Goal: Communication & Community: Answer question/provide support

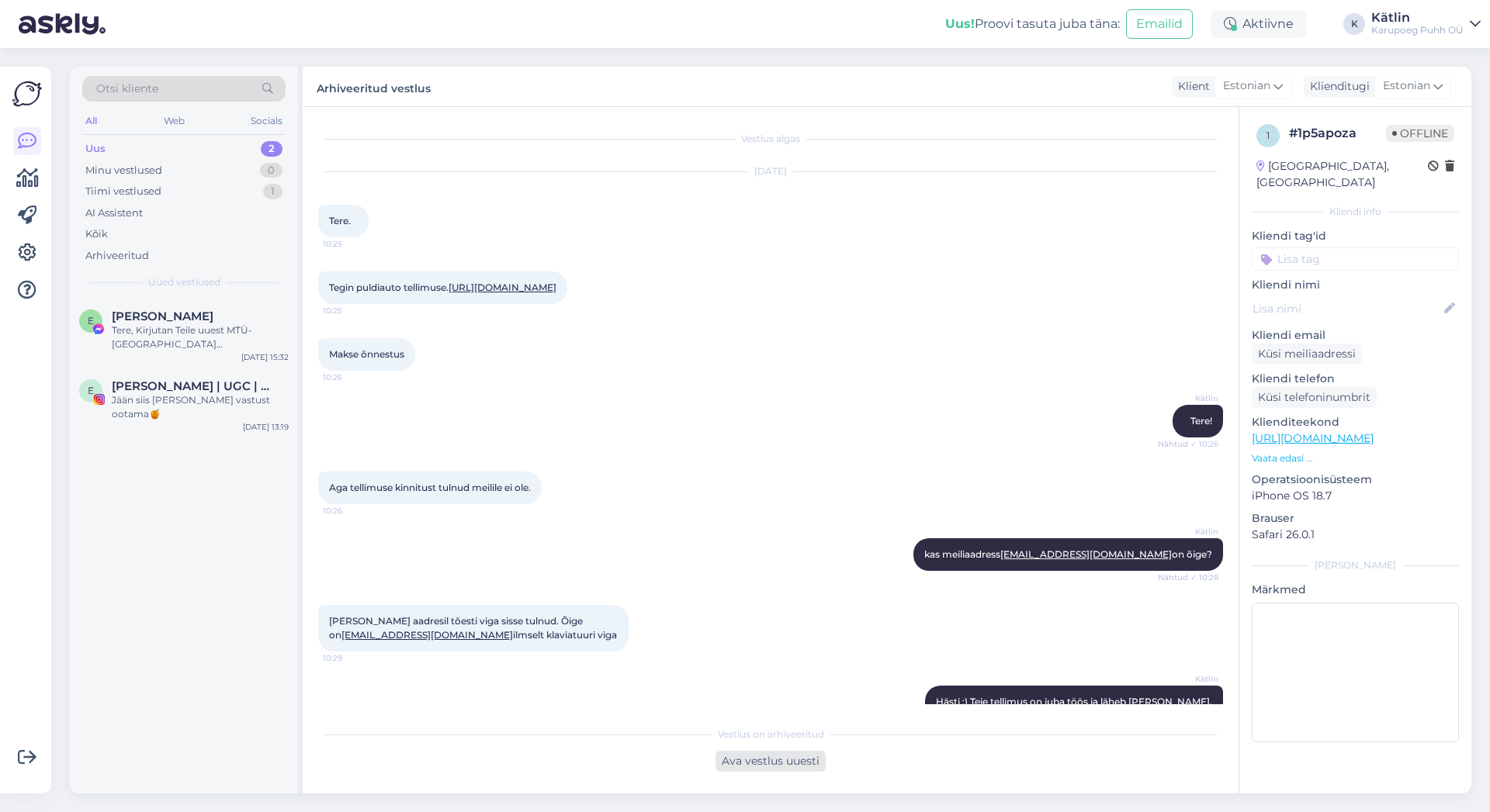
scroll to position [321, 0]
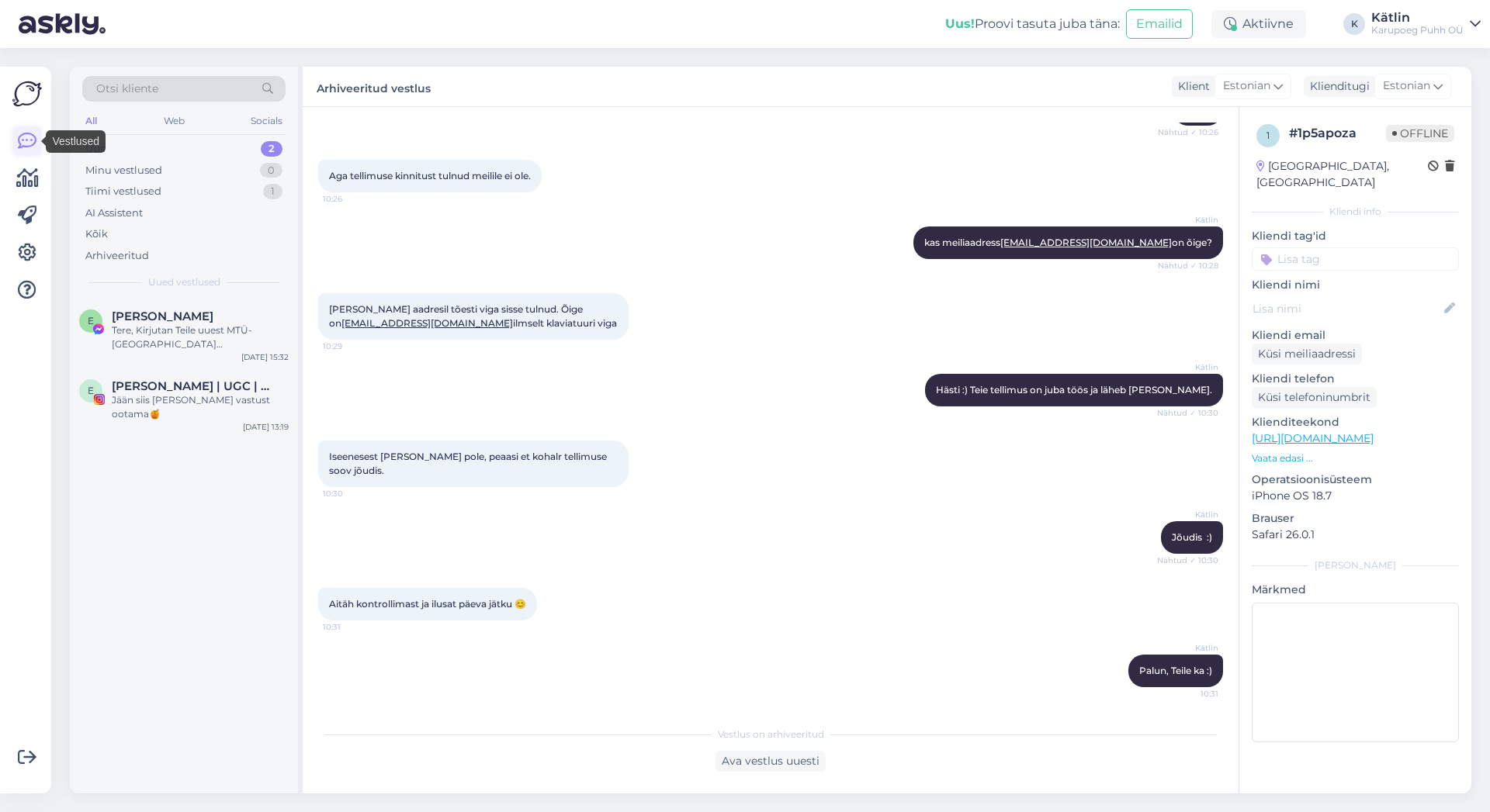
click at [30, 146] on icon at bounding box center [27, 141] width 18 height 18
click at [146, 191] on div "Tiimi vestlused" at bounding box center [123, 192] width 76 height 16
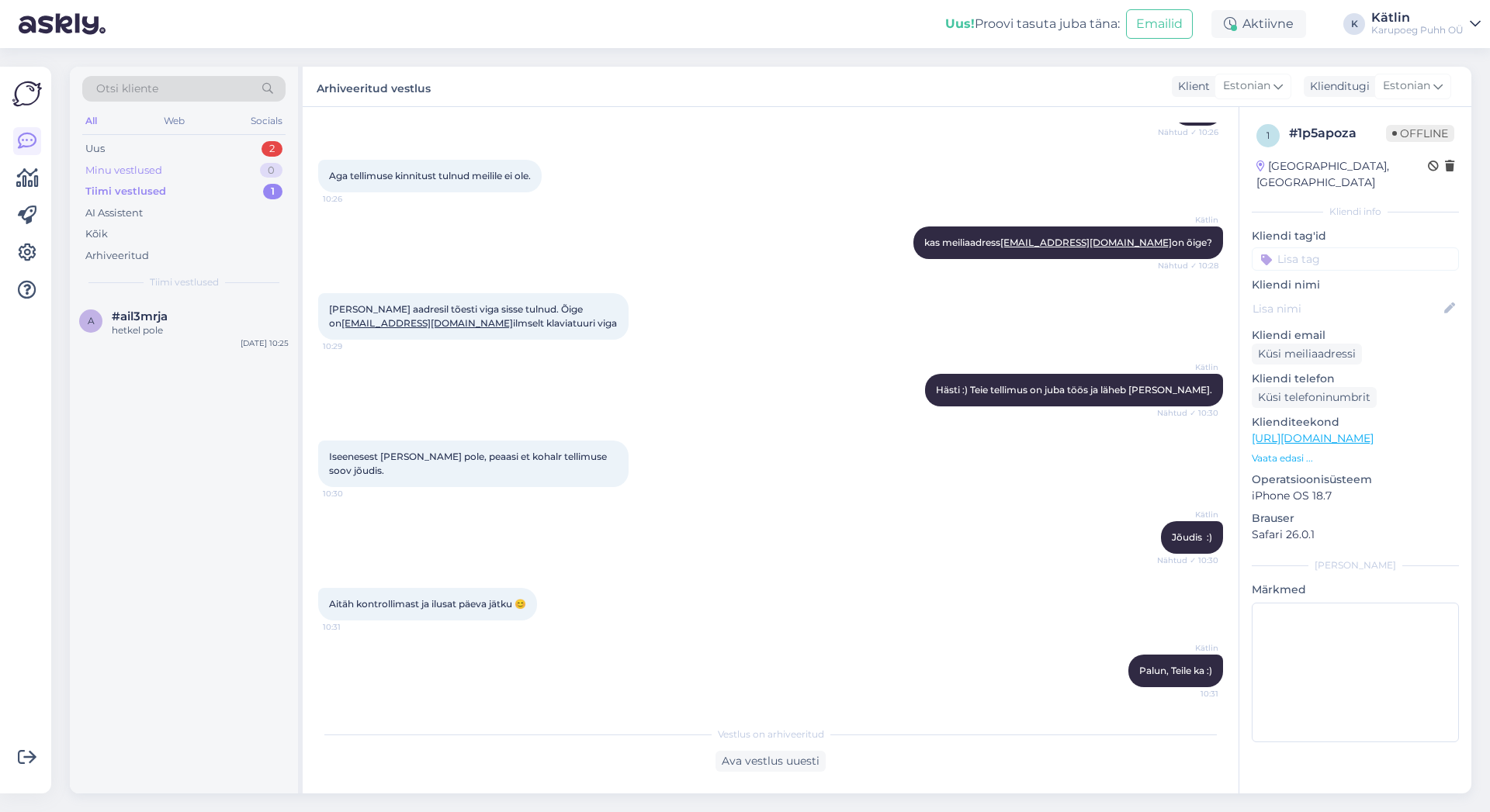
click at [152, 167] on div "Minu vestlused" at bounding box center [124, 171] width 77 height 16
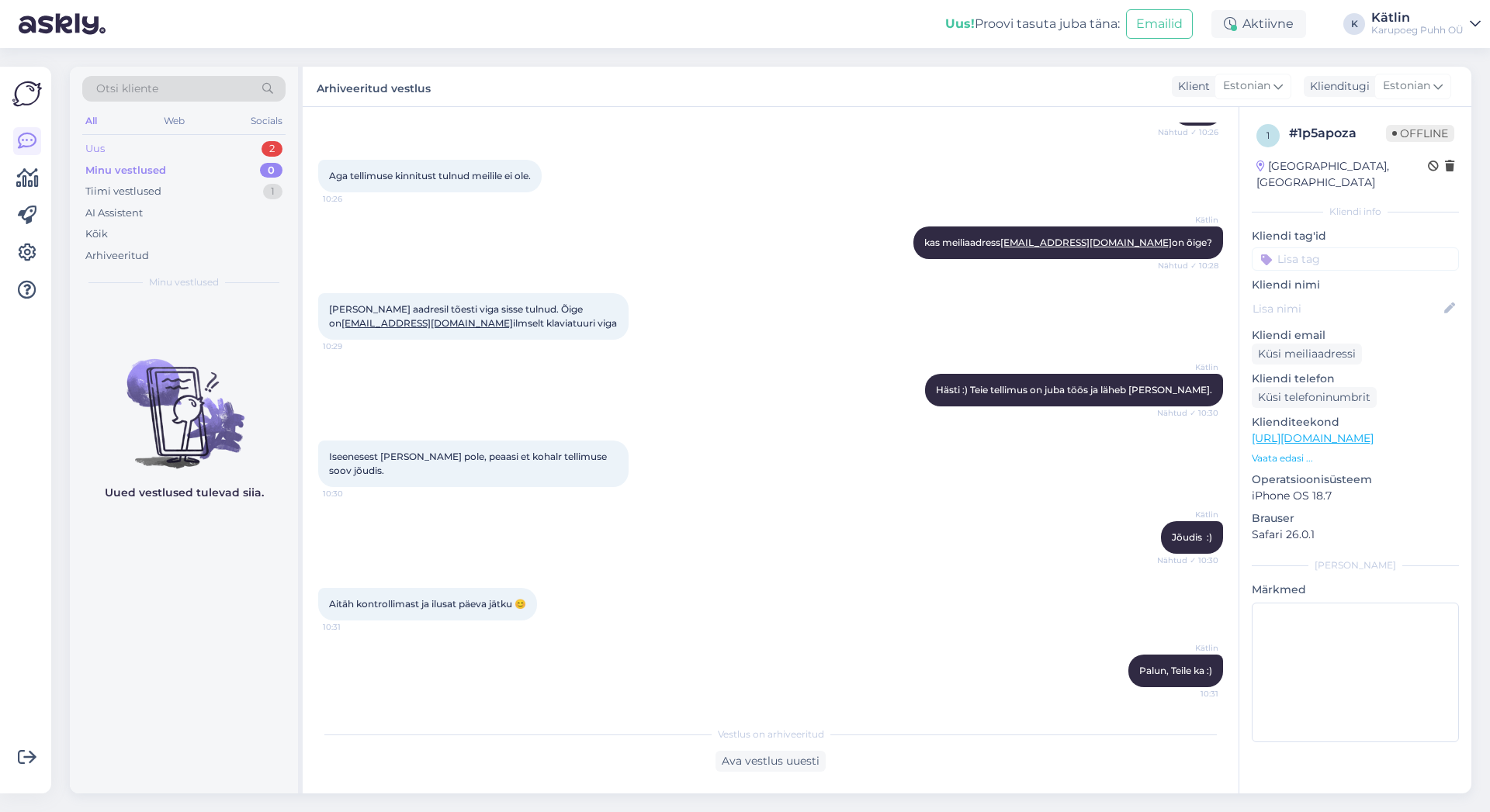
click at [113, 150] on div "Uus 2" at bounding box center [183, 149] width 203 height 22
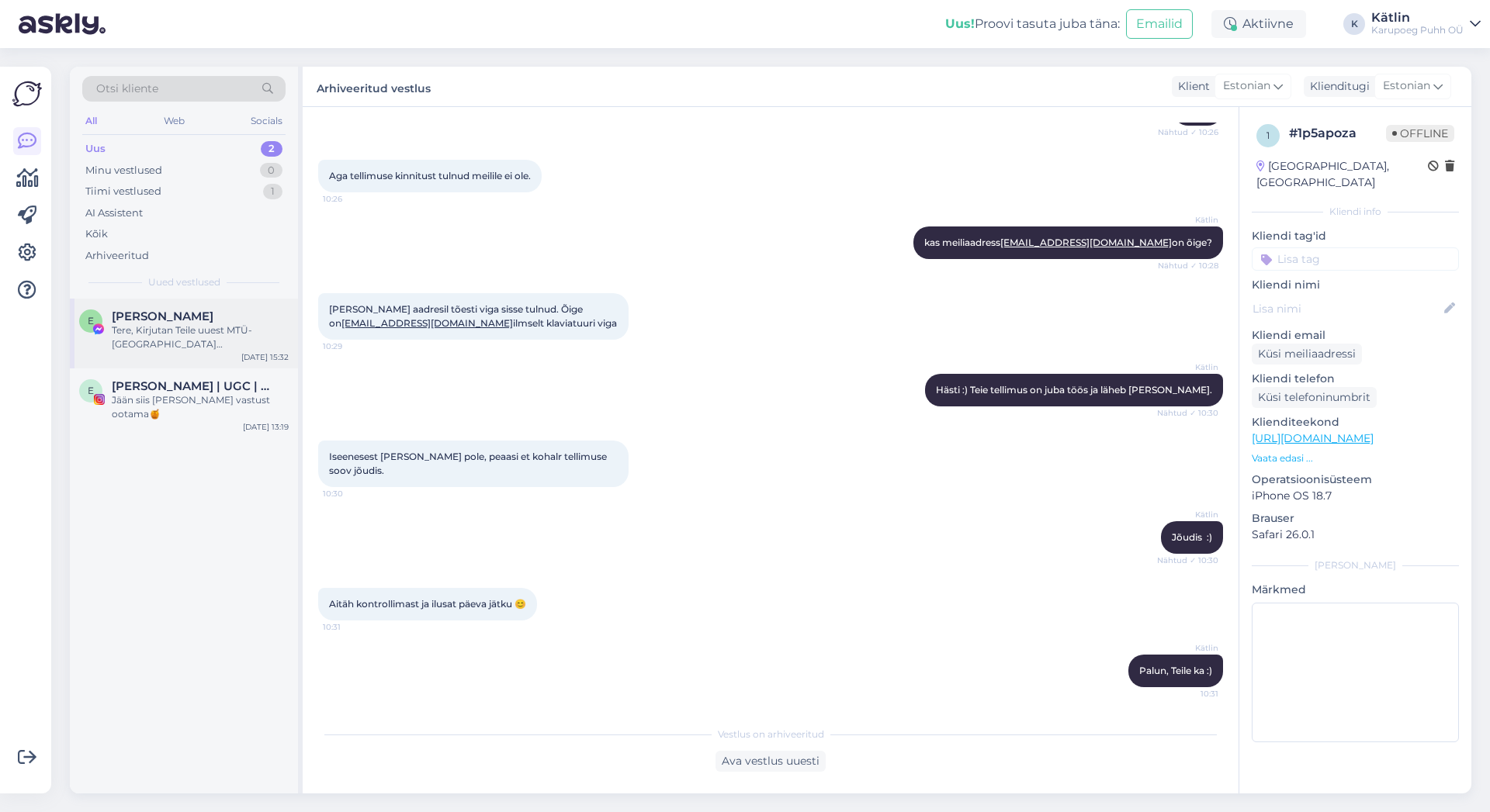
click at [203, 321] on div "[PERSON_NAME]" at bounding box center [199, 316] width 177 height 14
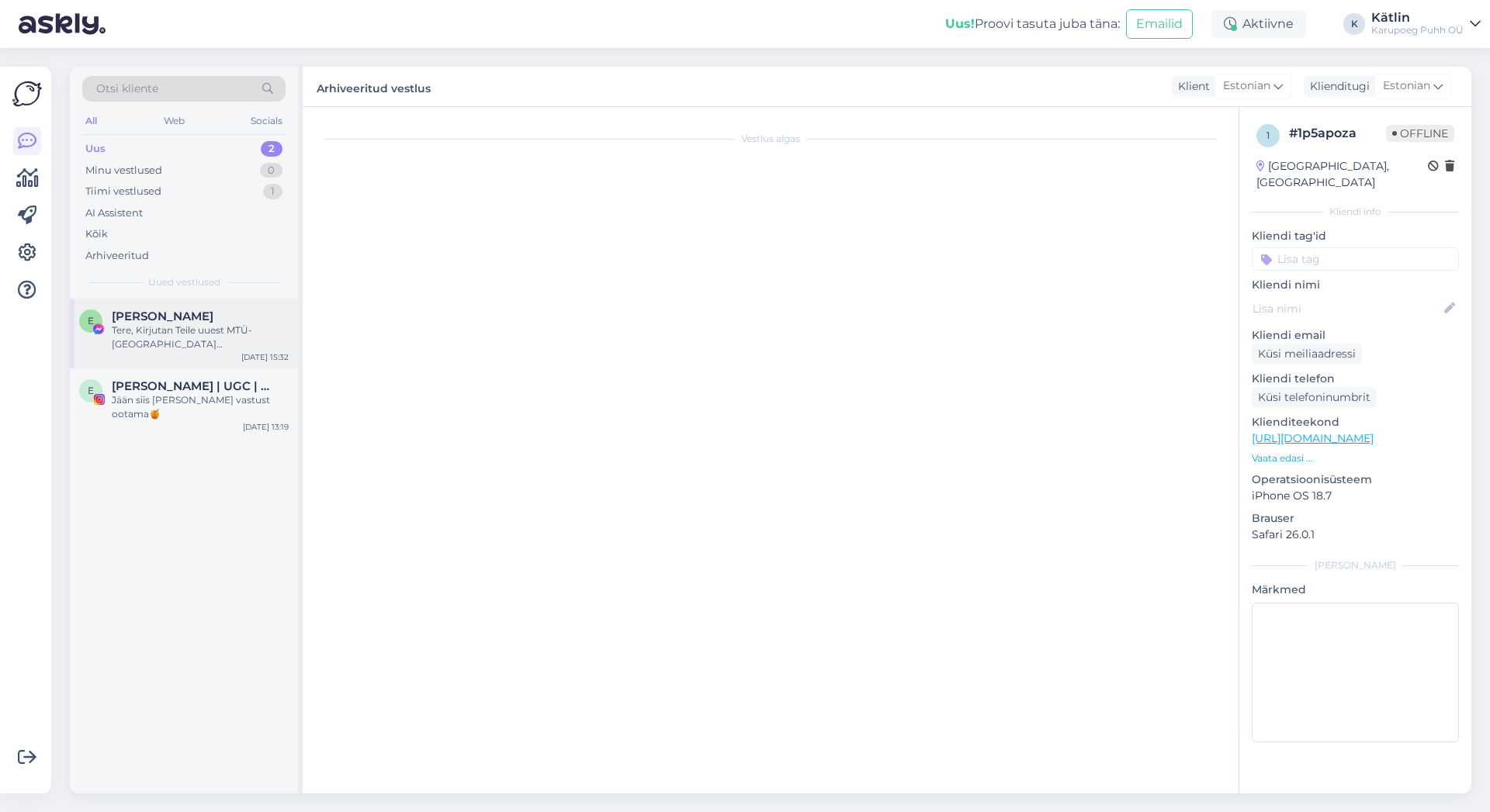
scroll to position [0, 0]
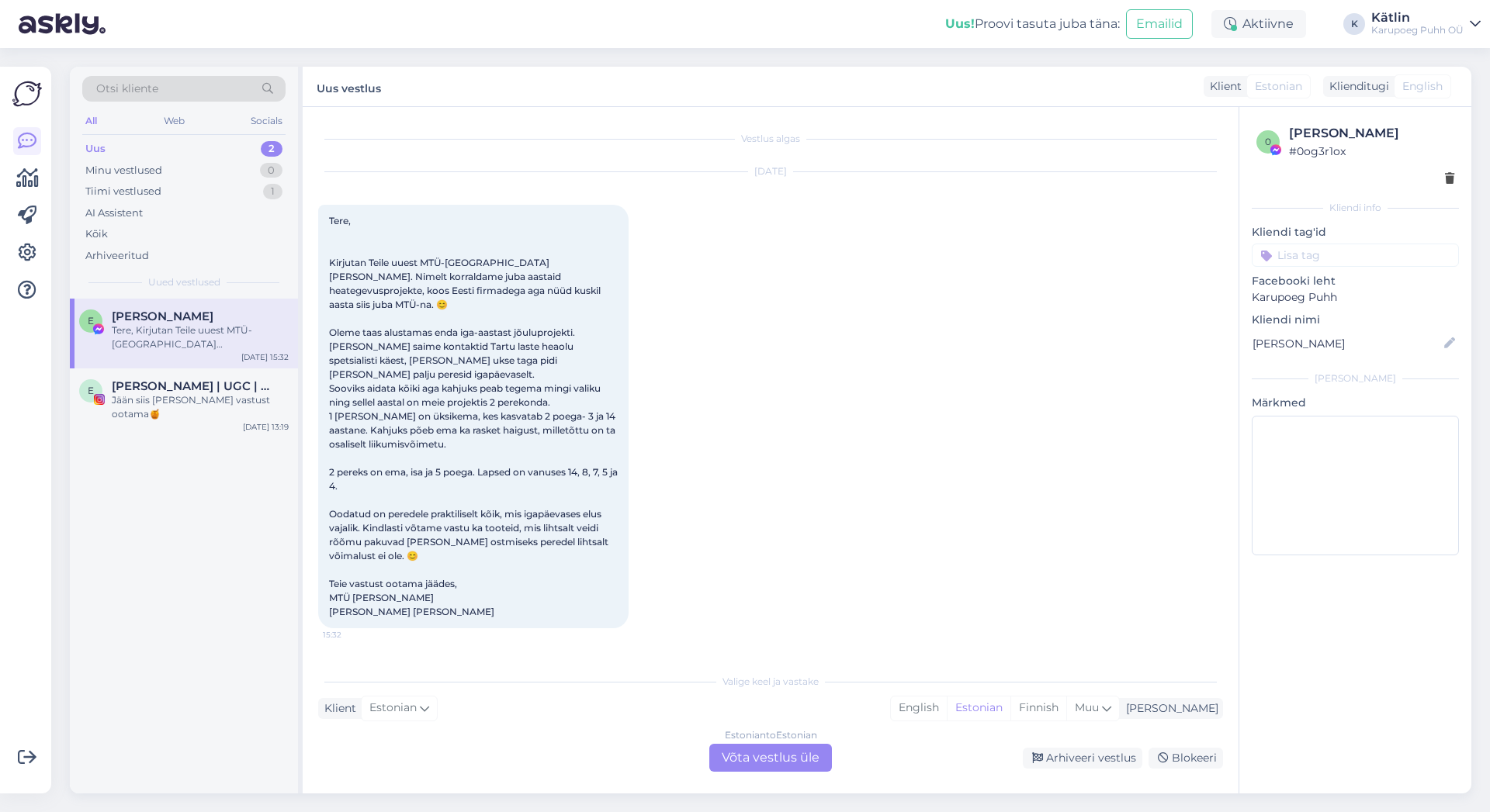
click at [24, 95] on img at bounding box center [27, 94] width 29 height 29
click at [27, 143] on icon at bounding box center [27, 141] width 18 height 18
click at [27, 176] on icon at bounding box center [27, 178] width 23 height 18
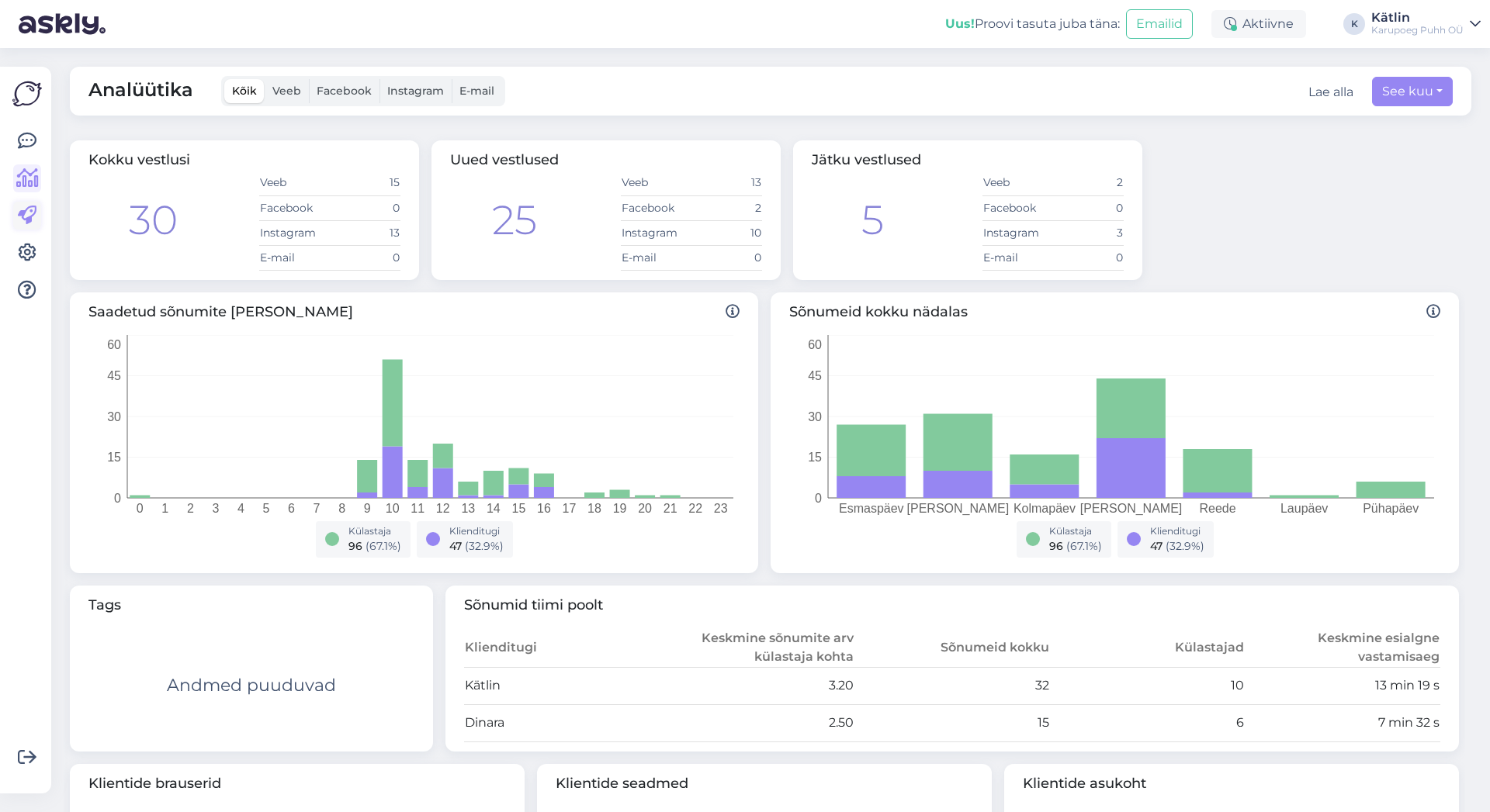
click at [28, 214] on icon at bounding box center [27, 216] width 18 height 18
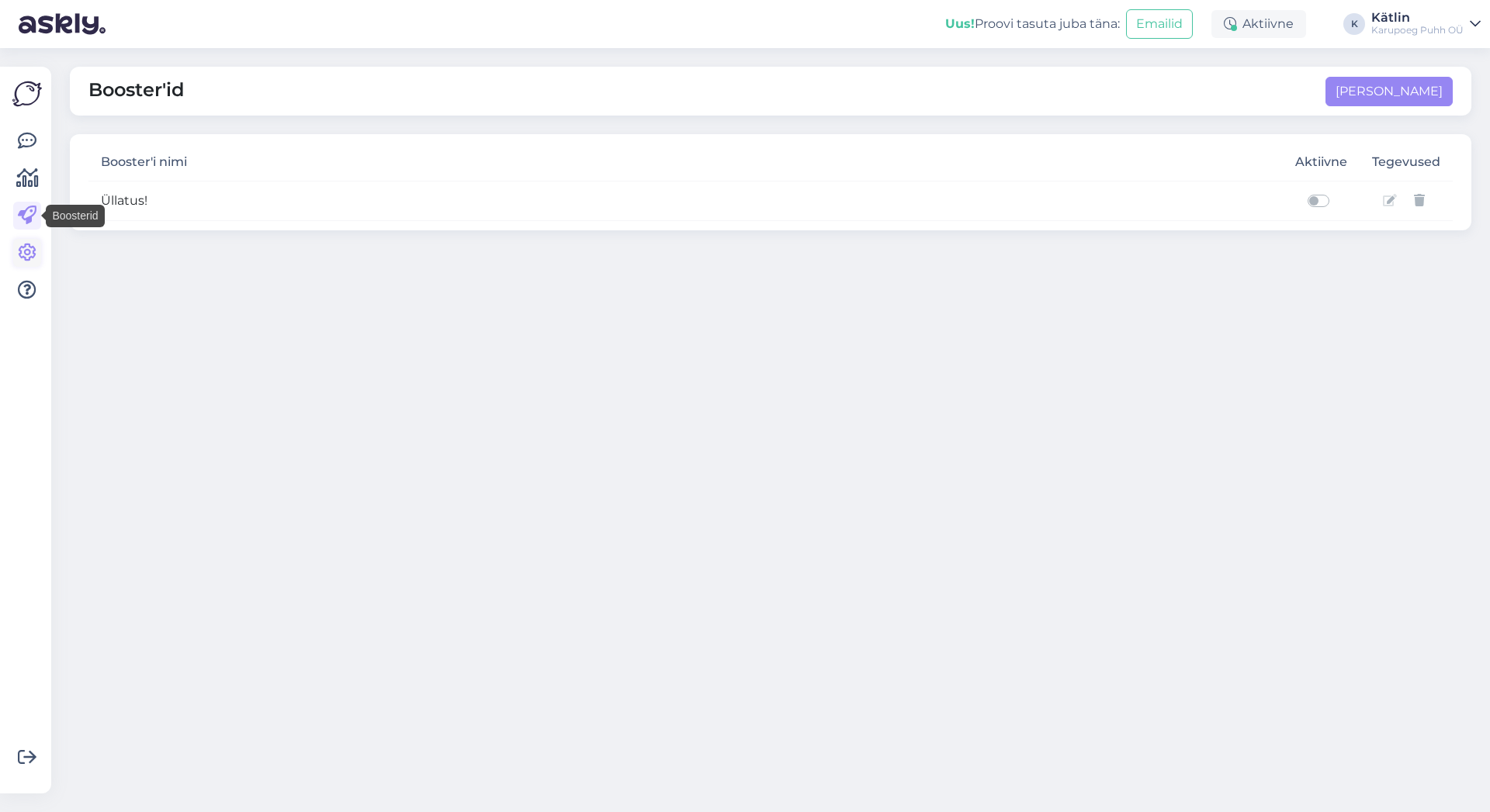
click at [25, 248] on icon at bounding box center [27, 253] width 18 height 18
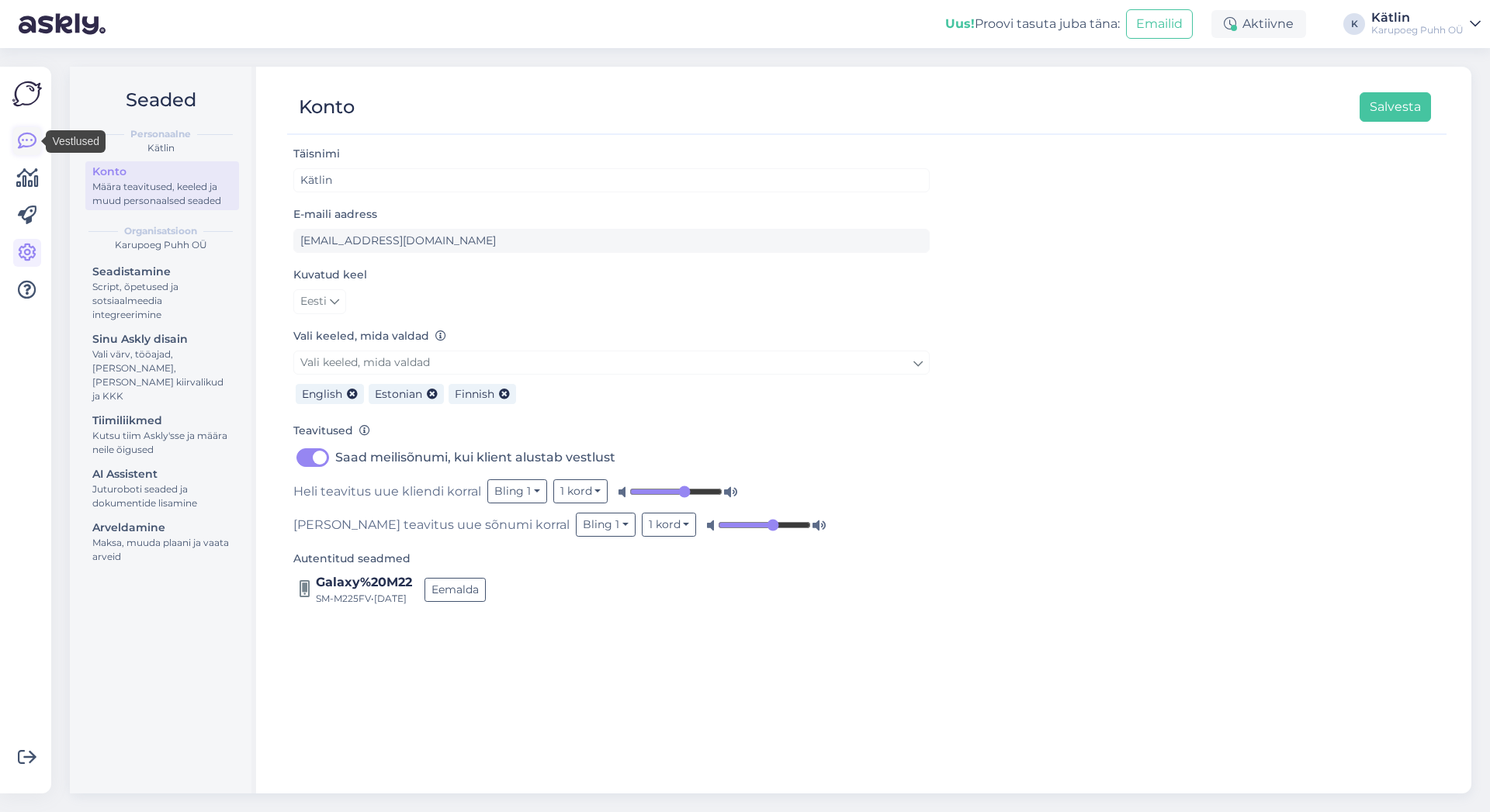
click at [26, 132] on icon at bounding box center [27, 141] width 18 height 18
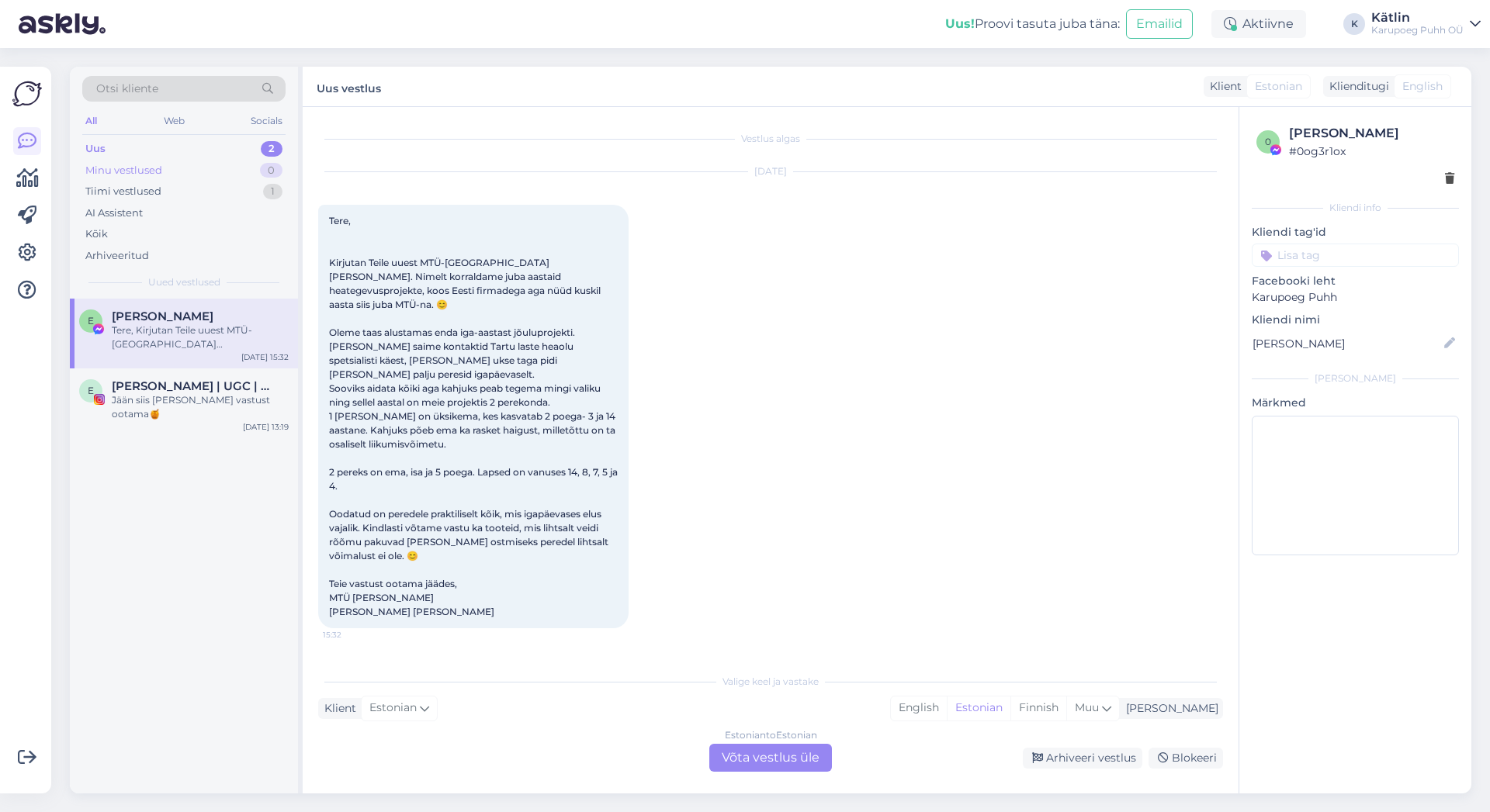
click at [132, 166] on div "Minu vestlused" at bounding box center [124, 171] width 77 height 16
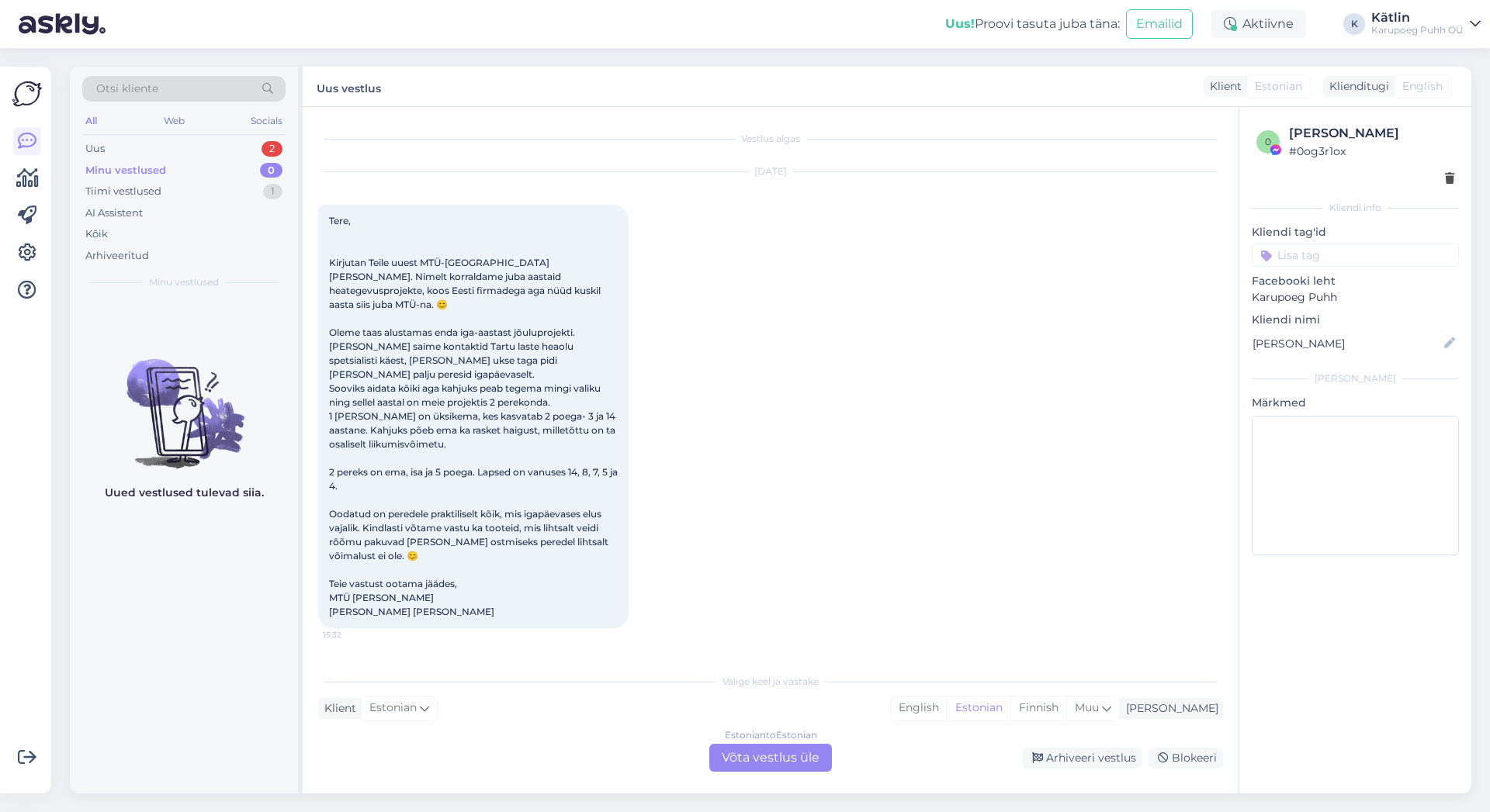
click at [132, 166] on div "Minu vestlused" at bounding box center [126, 171] width 80 height 16
click at [121, 252] on div "Arhiveeritud" at bounding box center [117, 256] width 64 height 16
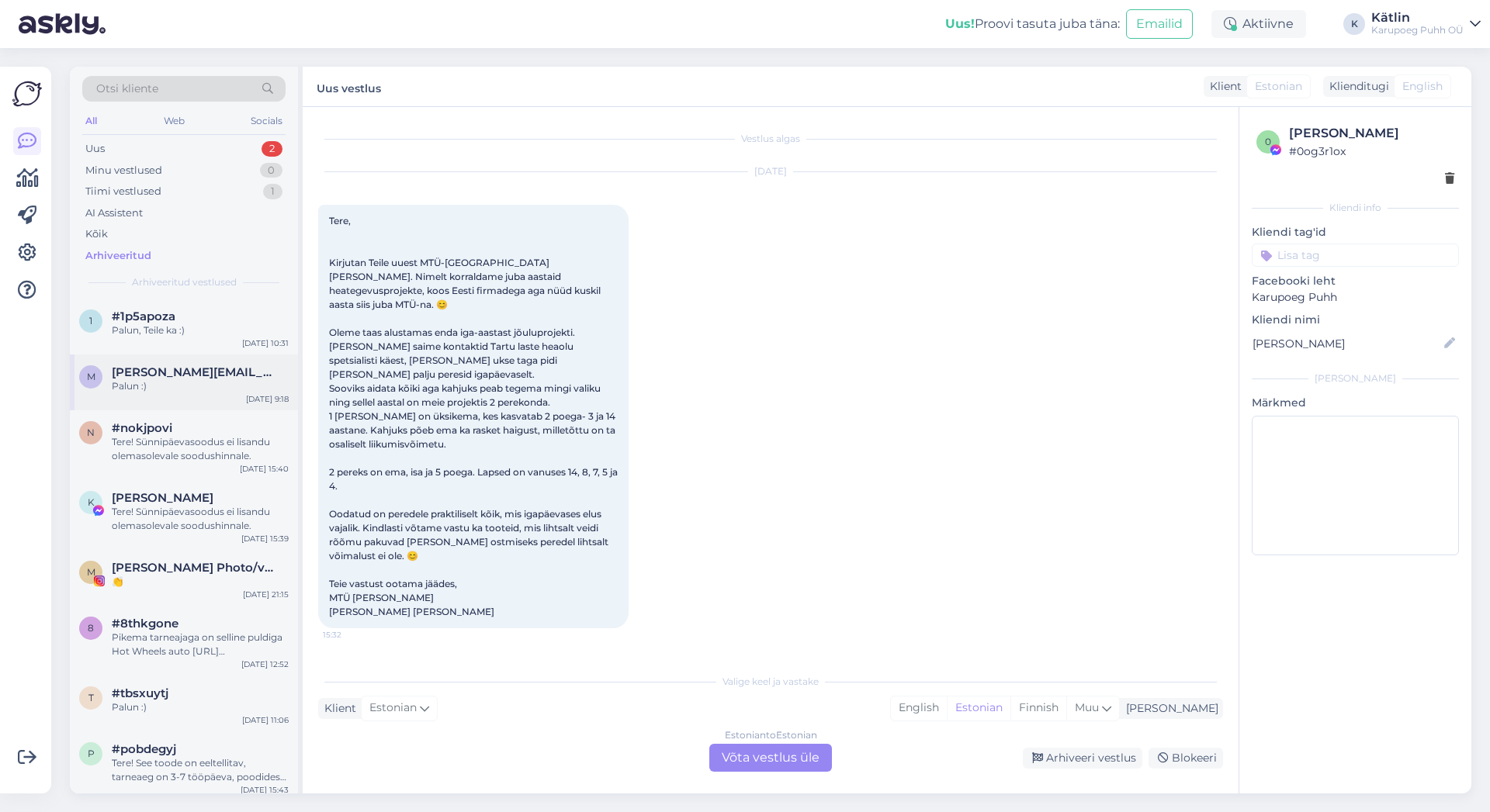
click at [154, 377] on span "[PERSON_NAME][EMAIL_ADDRESS][DOMAIN_NAME]" at bounding box center [192, 373] width 162 height 14
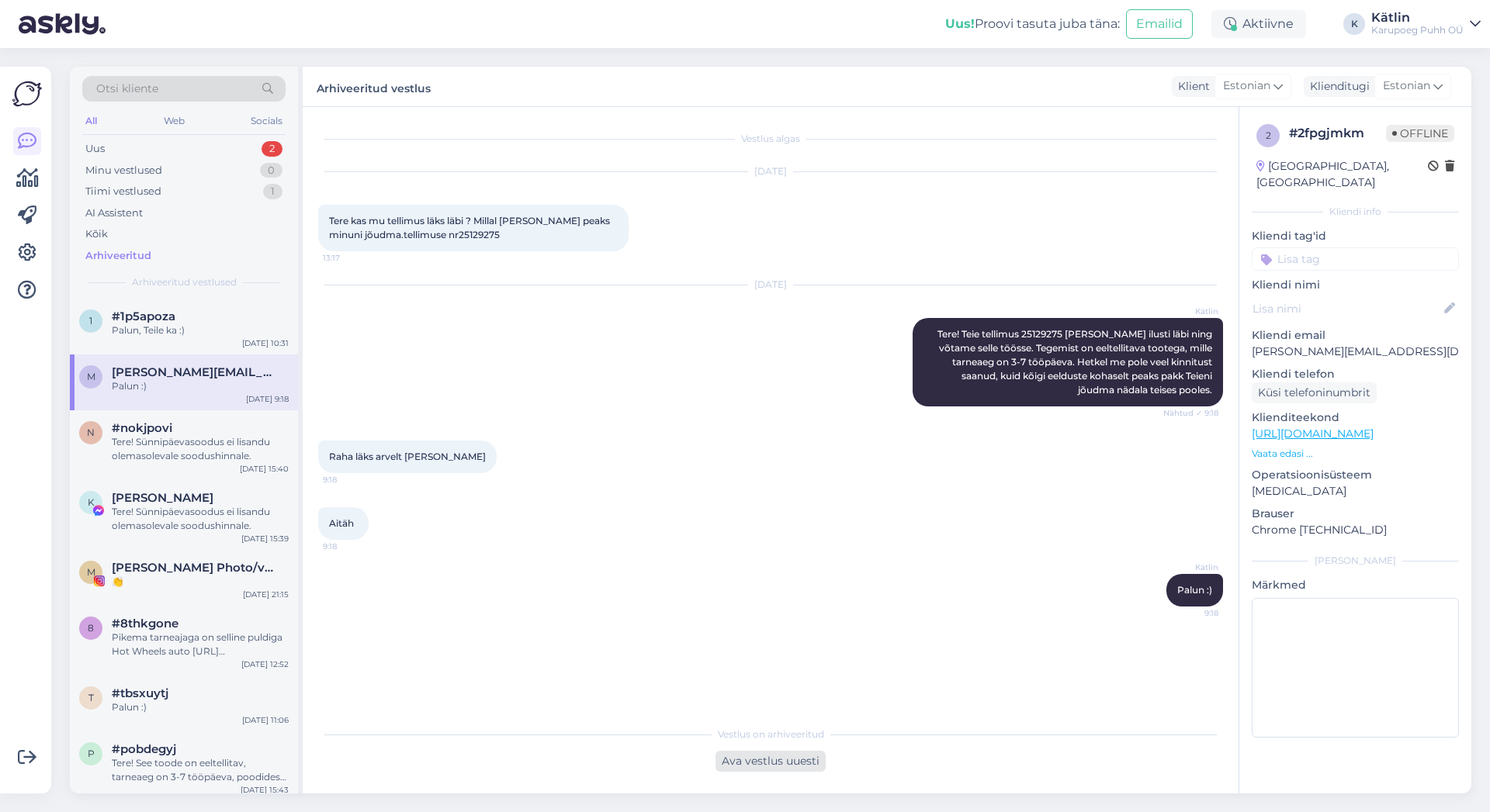
click at [771, 766] on div "Ava vestlus uuesti" at bounding box center [771, 761] width 110 height 21
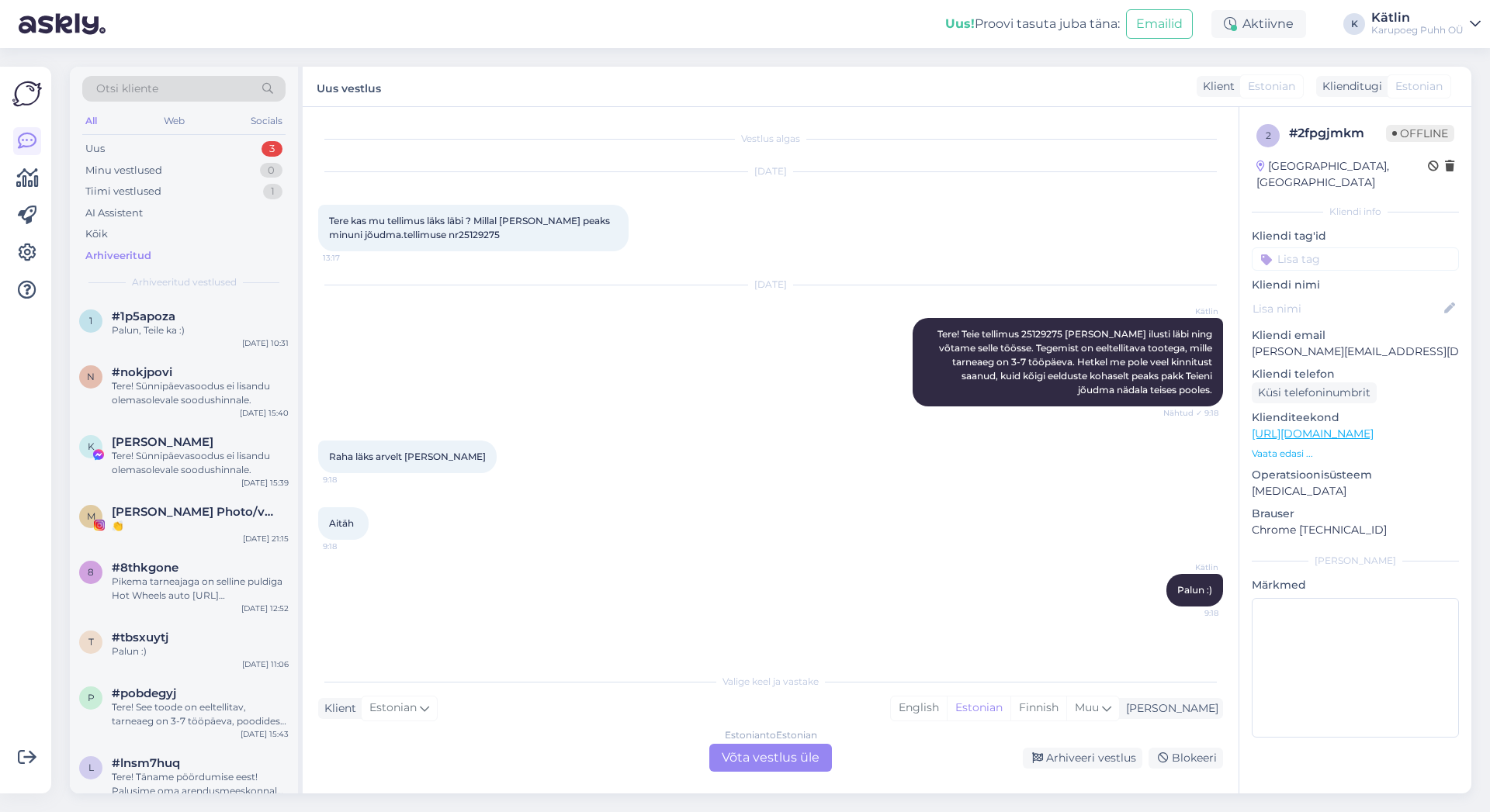
click at [732, 704] on div "Klient Estonian Mina English Estonian Finnish Muu" at bounding box center [770, 708] width 905 height 21
click at [460, 706] on div "Klient Estonian Mina English Estonian Finnish Muu" at bounding box center [770, 708] width 905 height 21
click at [777, 748] on div "Estonian to Estonian Võta vestlus üle" at bounding box center [770, 758] width 122 height 28
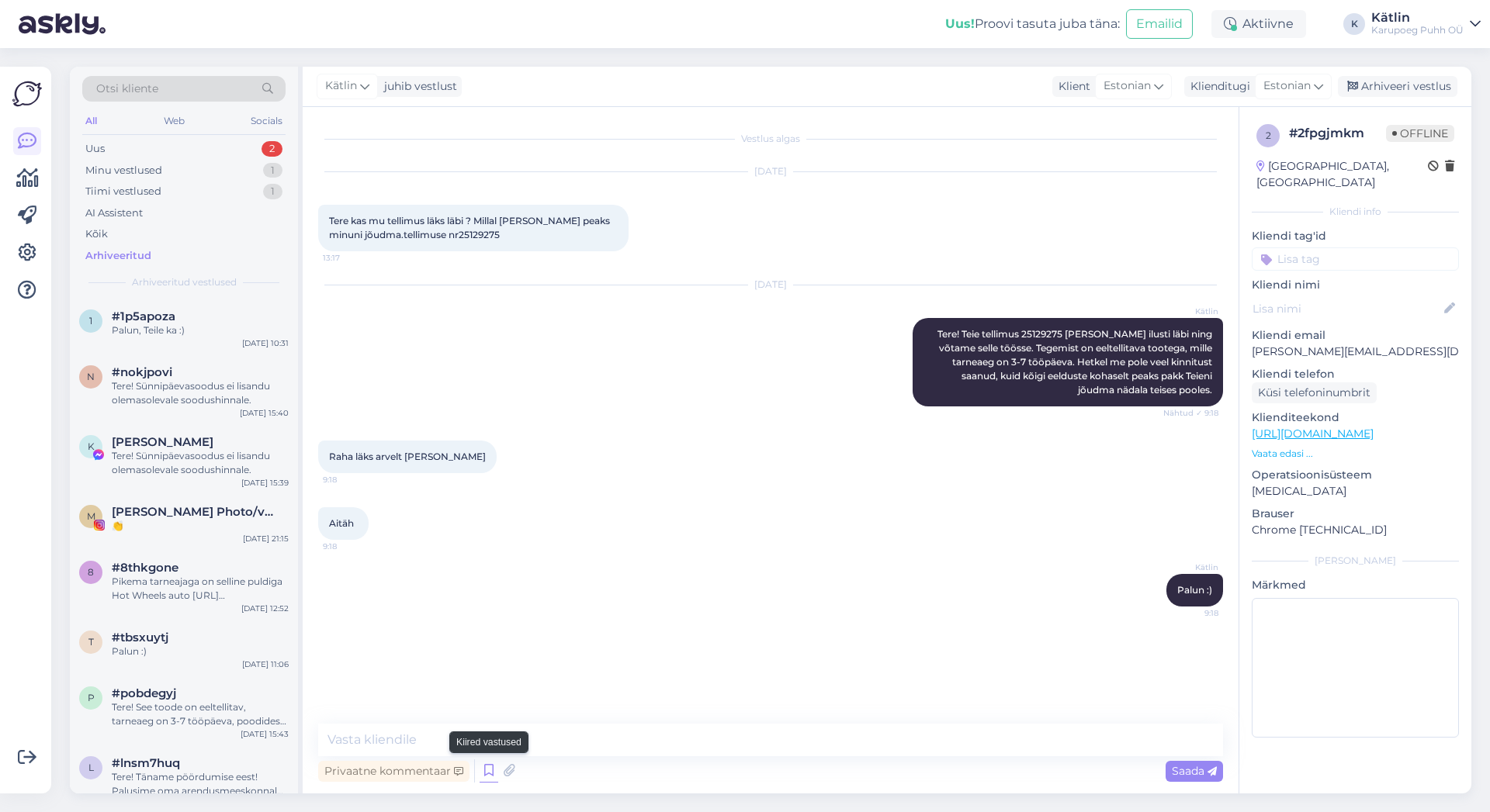
click at [485, 771] on icon at bounding box center [489, 771] width 18 height 23
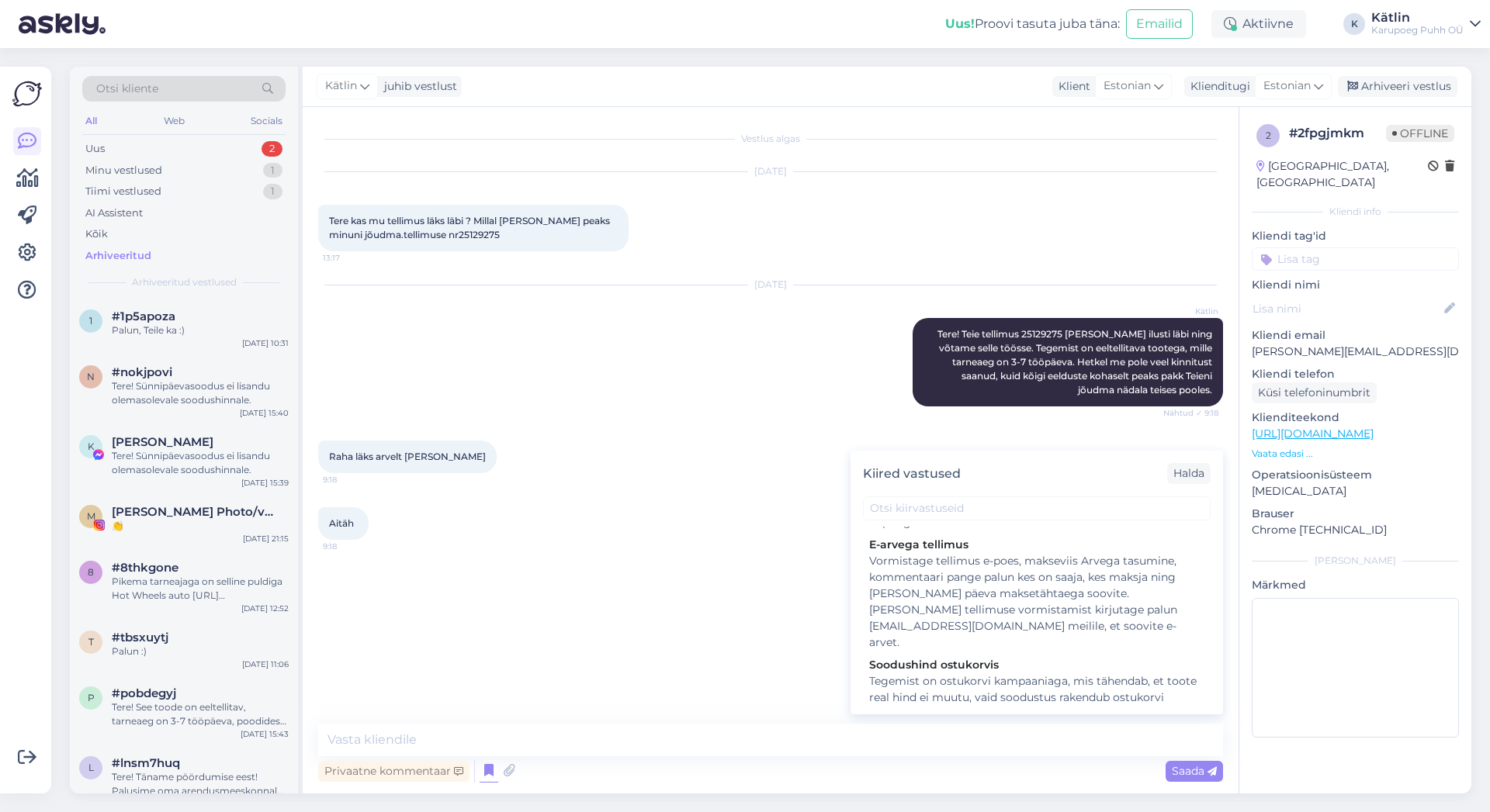
scroll to position [1257, 0]
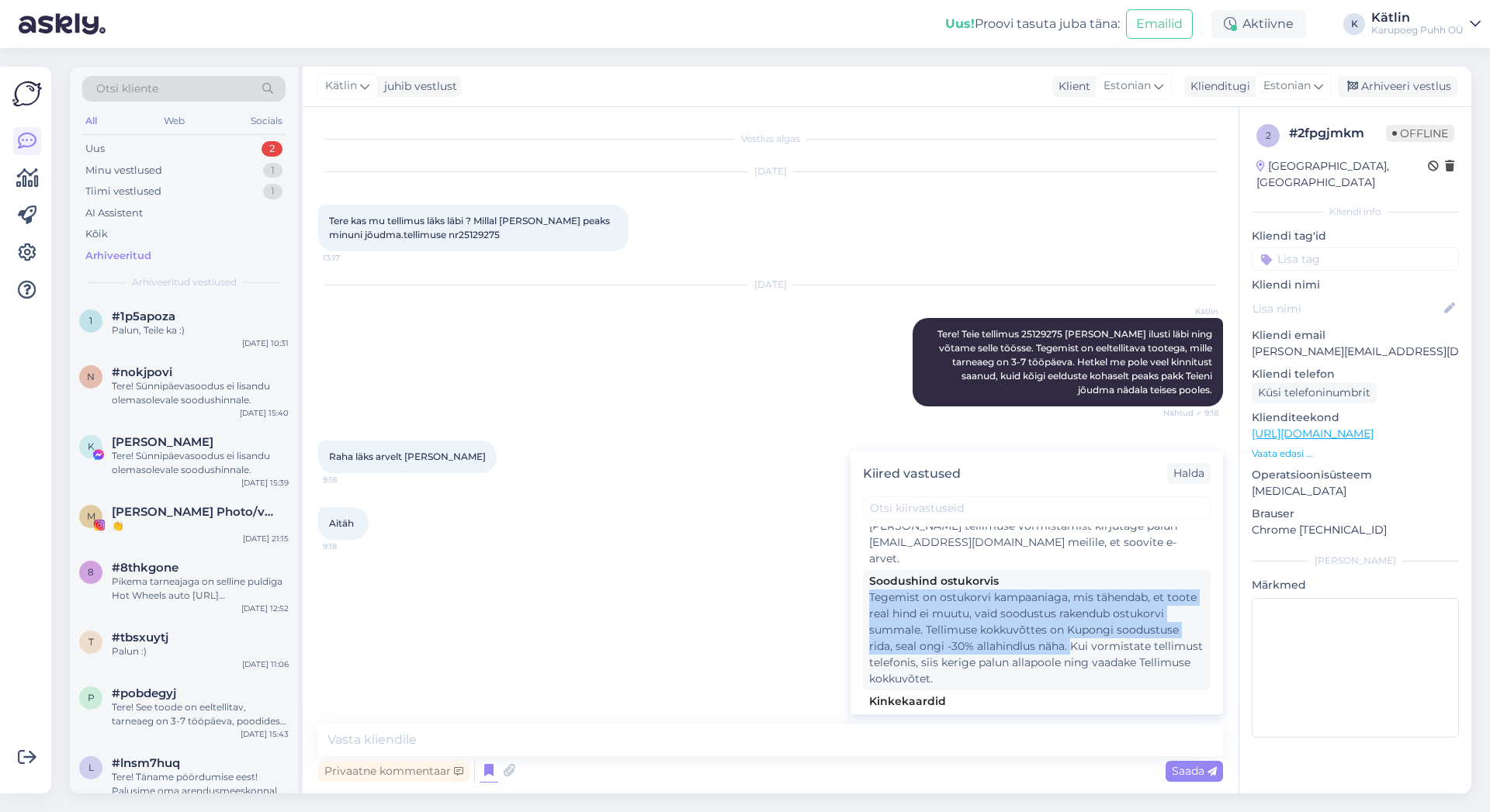
drag, startPoint x: 866, startPoint y: 594, endPoint x: 1137, endPoint y: 651, distance: 276.9
click at [1137, 651] on div "Soodushind ostukorvis Tegemist on ostukorvi kampaaniaga, mis tähendab, et toote…" at bounding box center [1036, 630] width 347 height 121
type textarea "Tegemist on ostukorvi kampaaniaga, mis tähendab, et toote real hind ei muutu, v…"
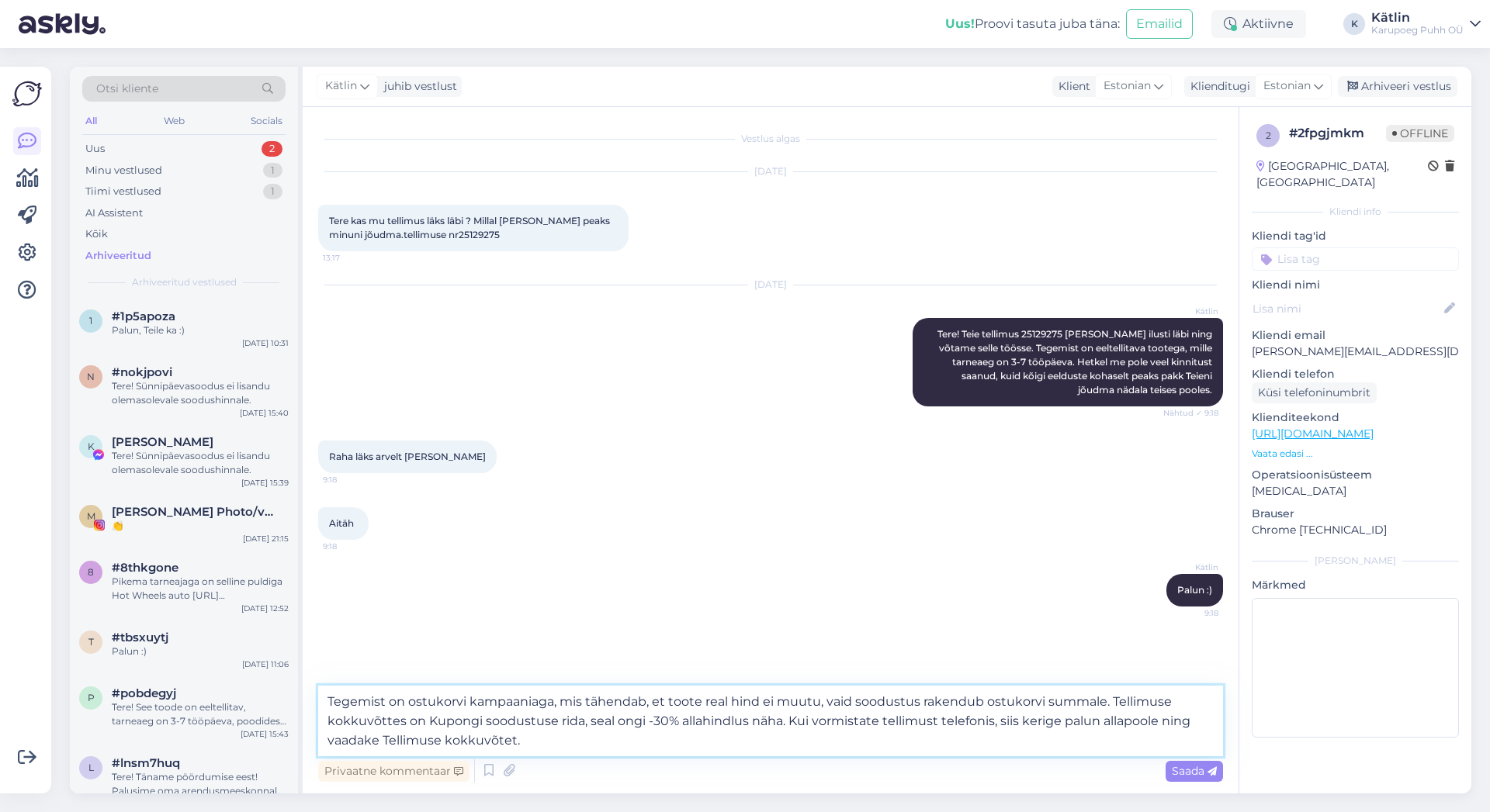
click at [991, 719] on textarea "Tegemist on ostukorvi kampaaniaga, mis tähendab, et toote real hind ei muutu, v…" at bounding box center [770, 721] width 905 height 70
drag, startPoint x: 784, startPoint y: 725, endPoint x: 287, endPoint y: 705, distance: 497.4
click at [318, 705] on textarea "Tegemist on ostukorvi kampaaniaga, mis tähendab, et toote real hind ei muutu, v…" at bounding box center [770, 721] width 905 height 70
